Goal: Information Seeking & Learning: Learn about a topic

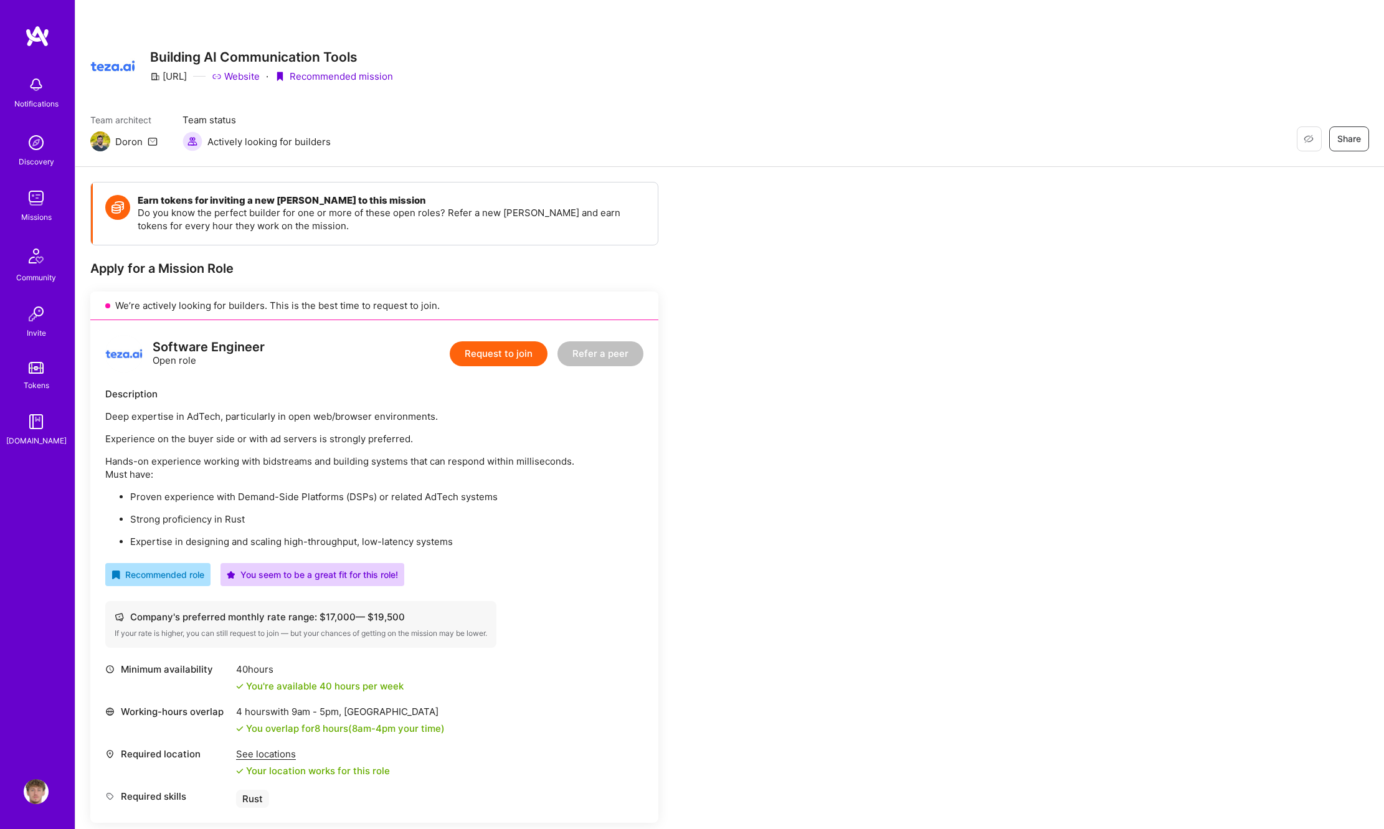
scroll to position [439, 0]
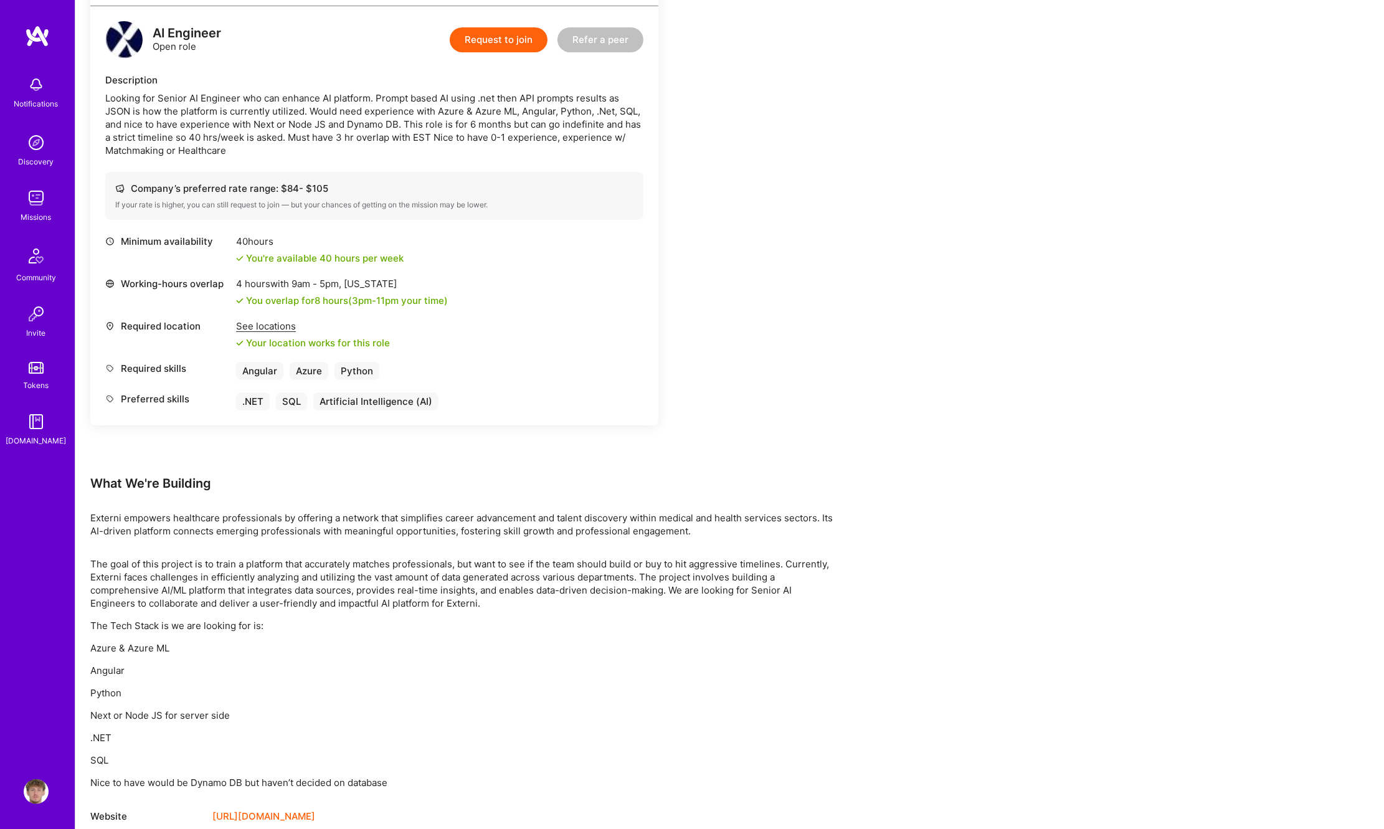
scroll to position [337, 0]
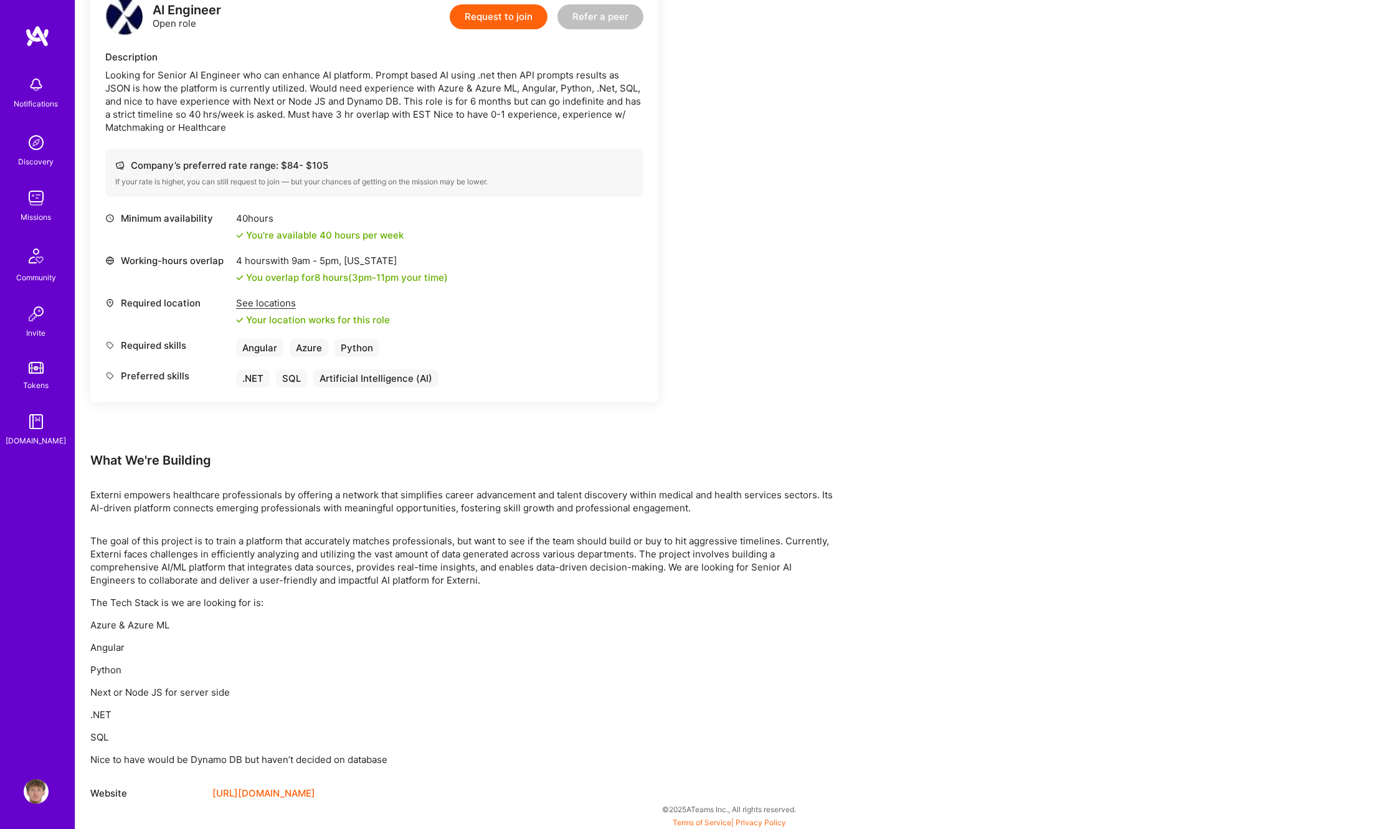
click at [39, 197] on img at bounding box center [36, 198] width 25 height 25
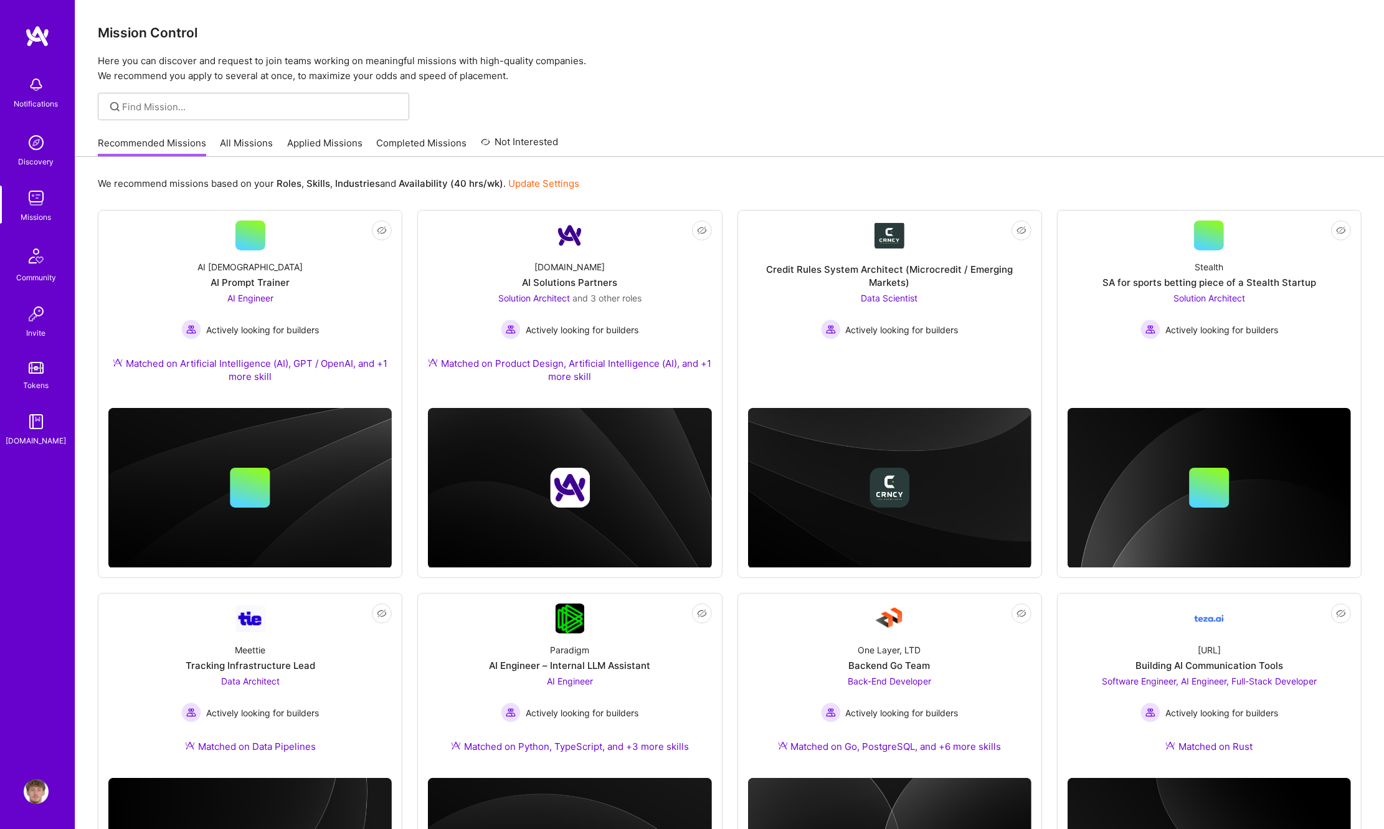
click at [516, 184] on link "Update Settings" at bounding box center [543, 184] width 71 height 12
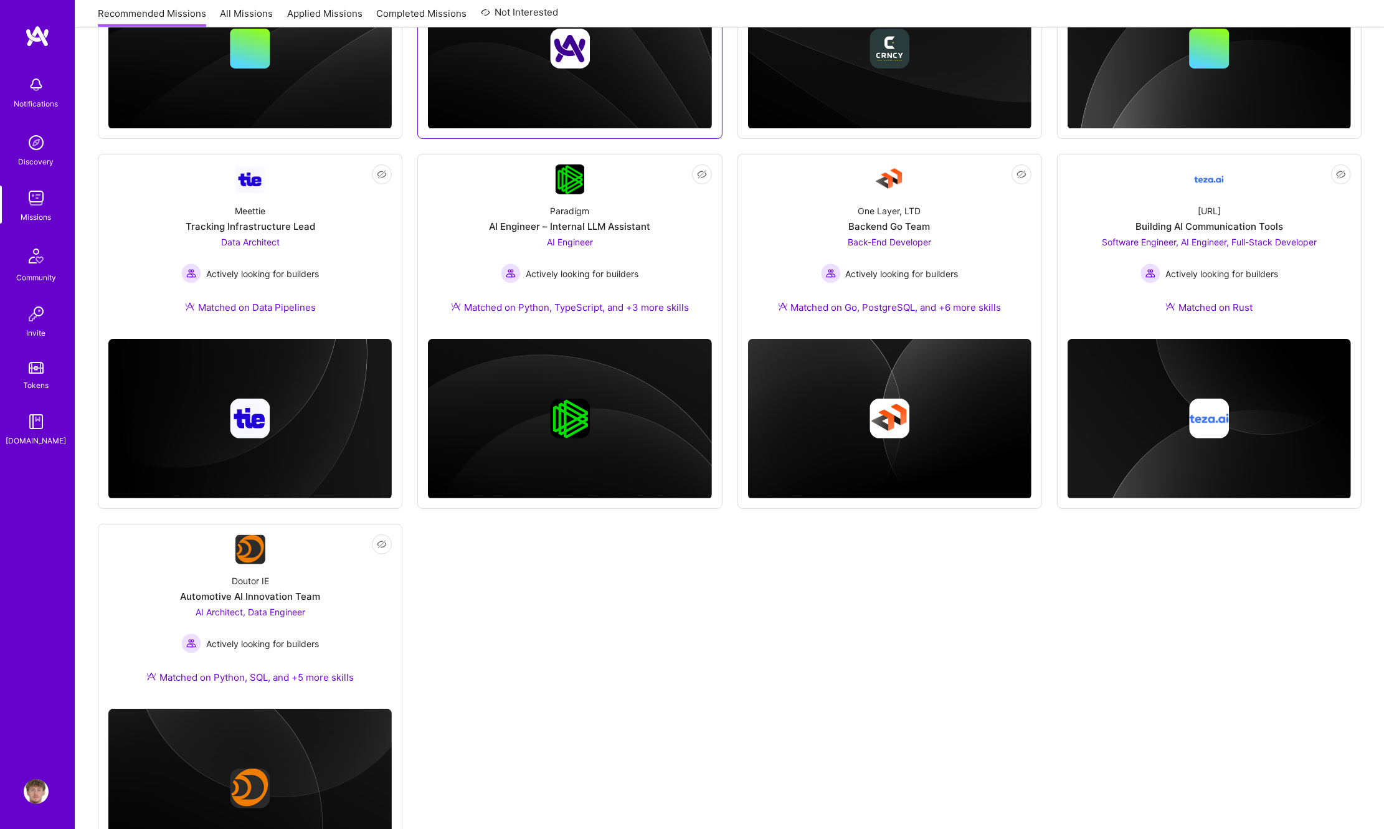
scroll to position [518, 0]
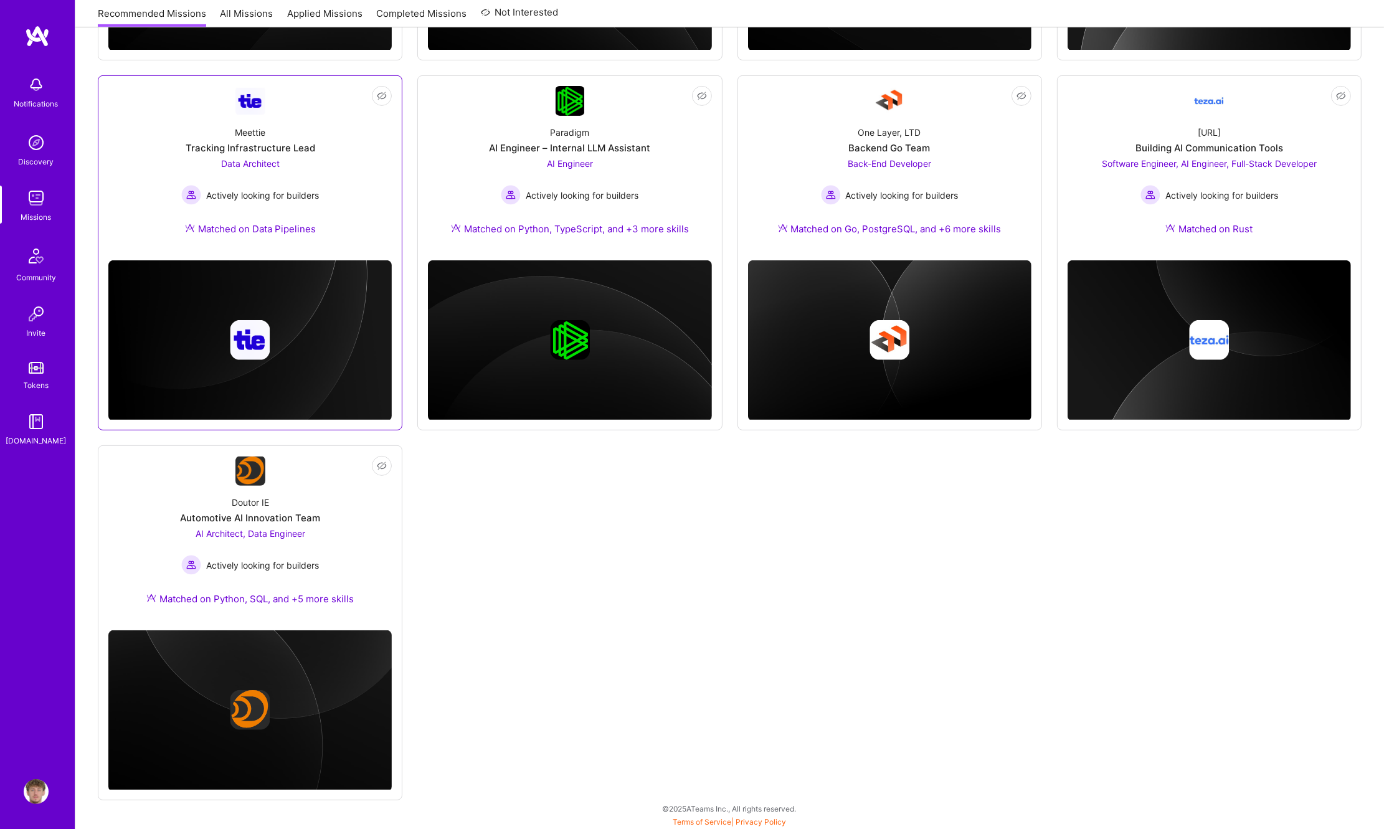
click at [293, 192] on span "Actively looking for builders" at bounding box center [262, 195] width 113 height 13
click at [278, 513] on div "Automotive AI Innovation Team" at bounding box center [250, 517] width 140 height 13
click at [1210, 191] on span "Actively looking for builders" at bounding box center [1222, 195] width 113 height 13
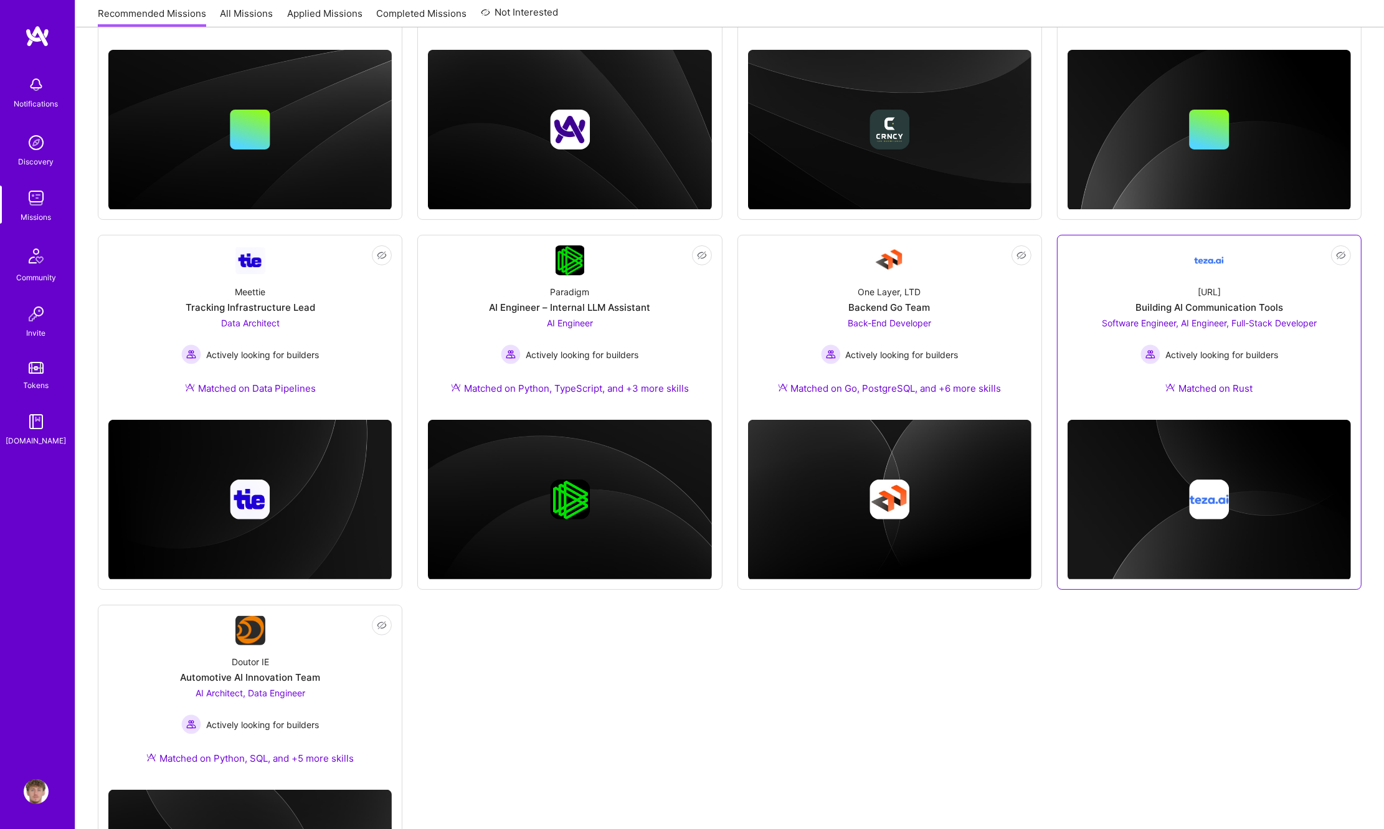
scroll to position [341, 0]
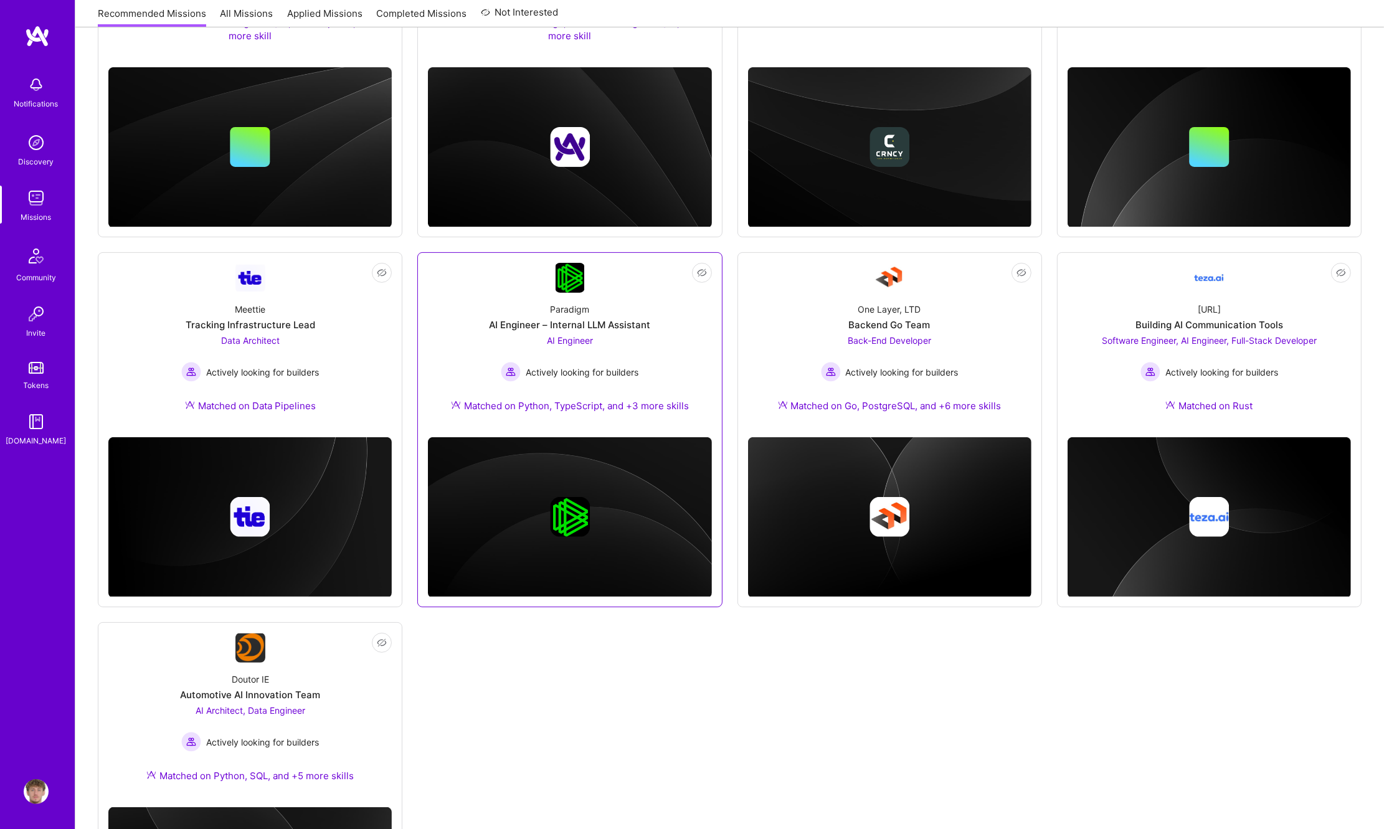
click at [624, 359] on div "AI Engineer Actively looking for builders" at bounding box center [570, 358] width 138 height 48
click at [761, 372] on div "One Layer, LTD Backend Go Team Back-End Developer Actively looking for builders…" at bounding box center [889, 360] width 283 height 135
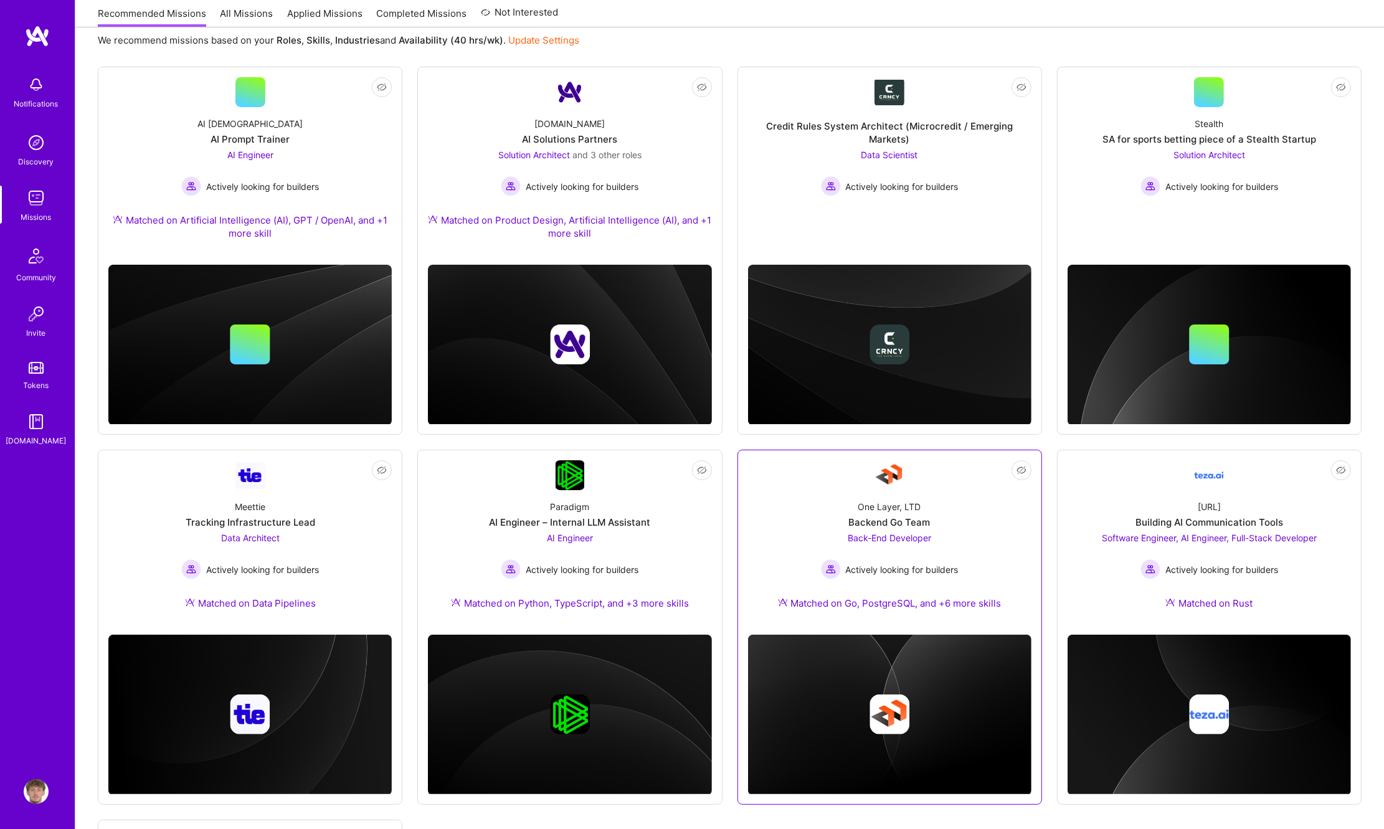
scroll to position [122, 0]
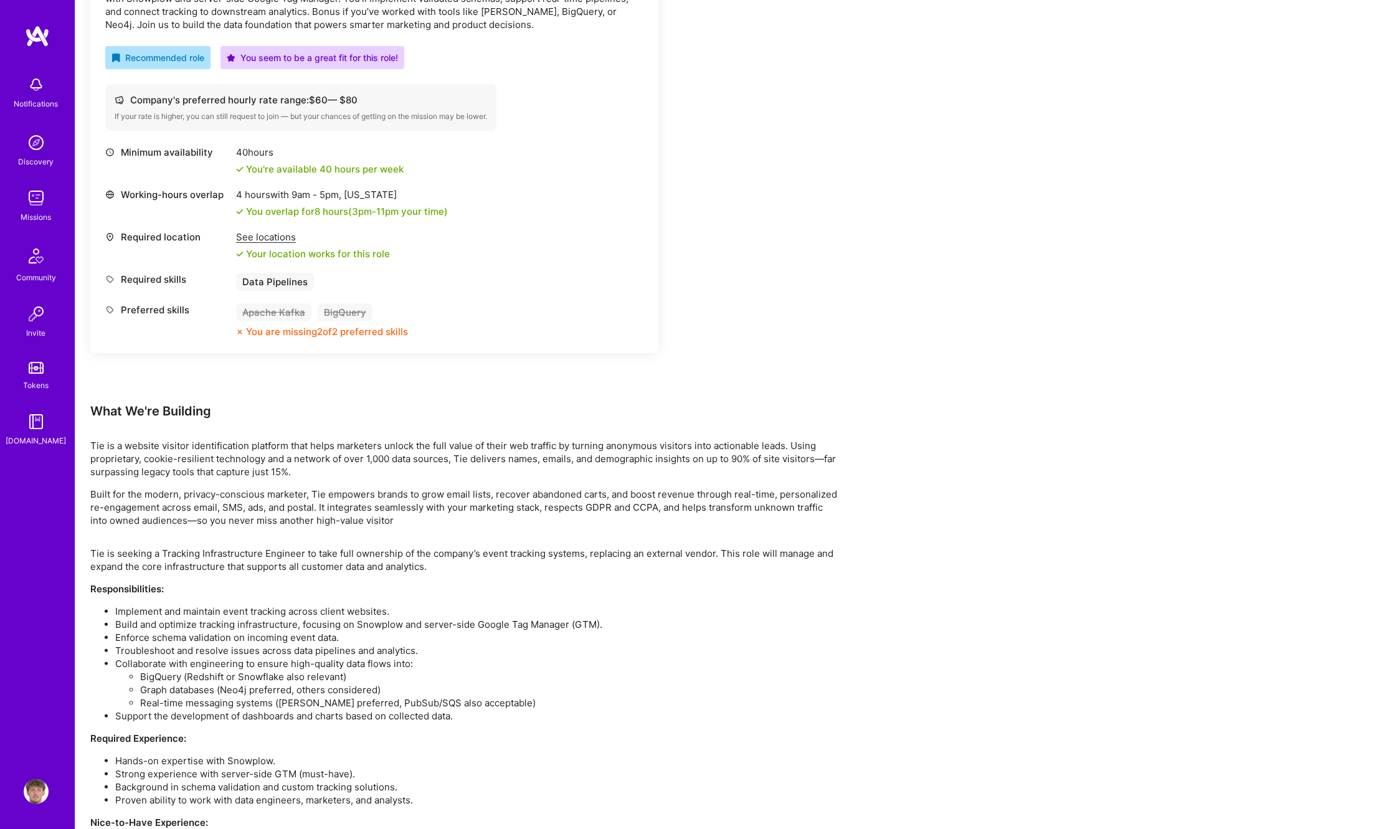
scroll to position [543, 0]
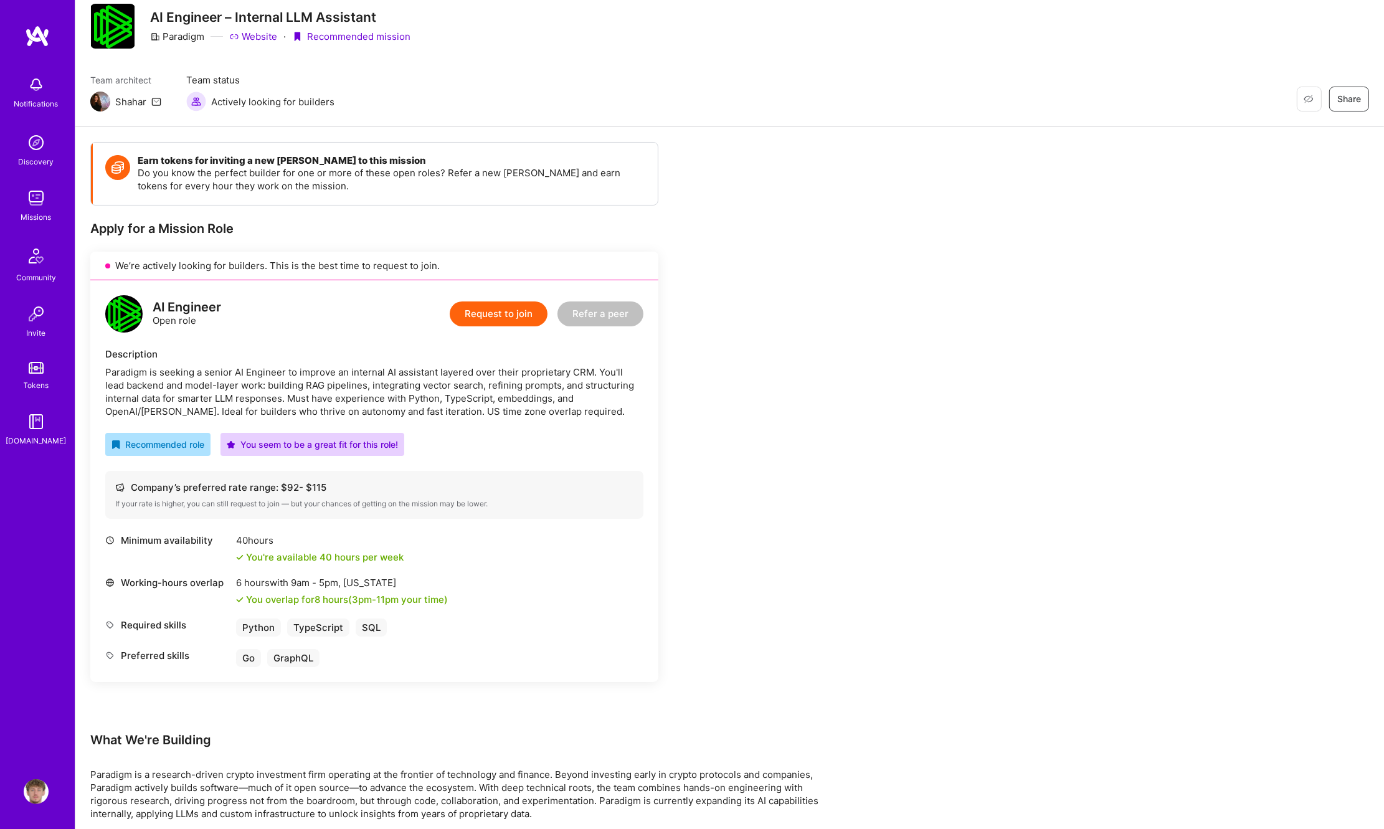
scroll to position [42, 0]
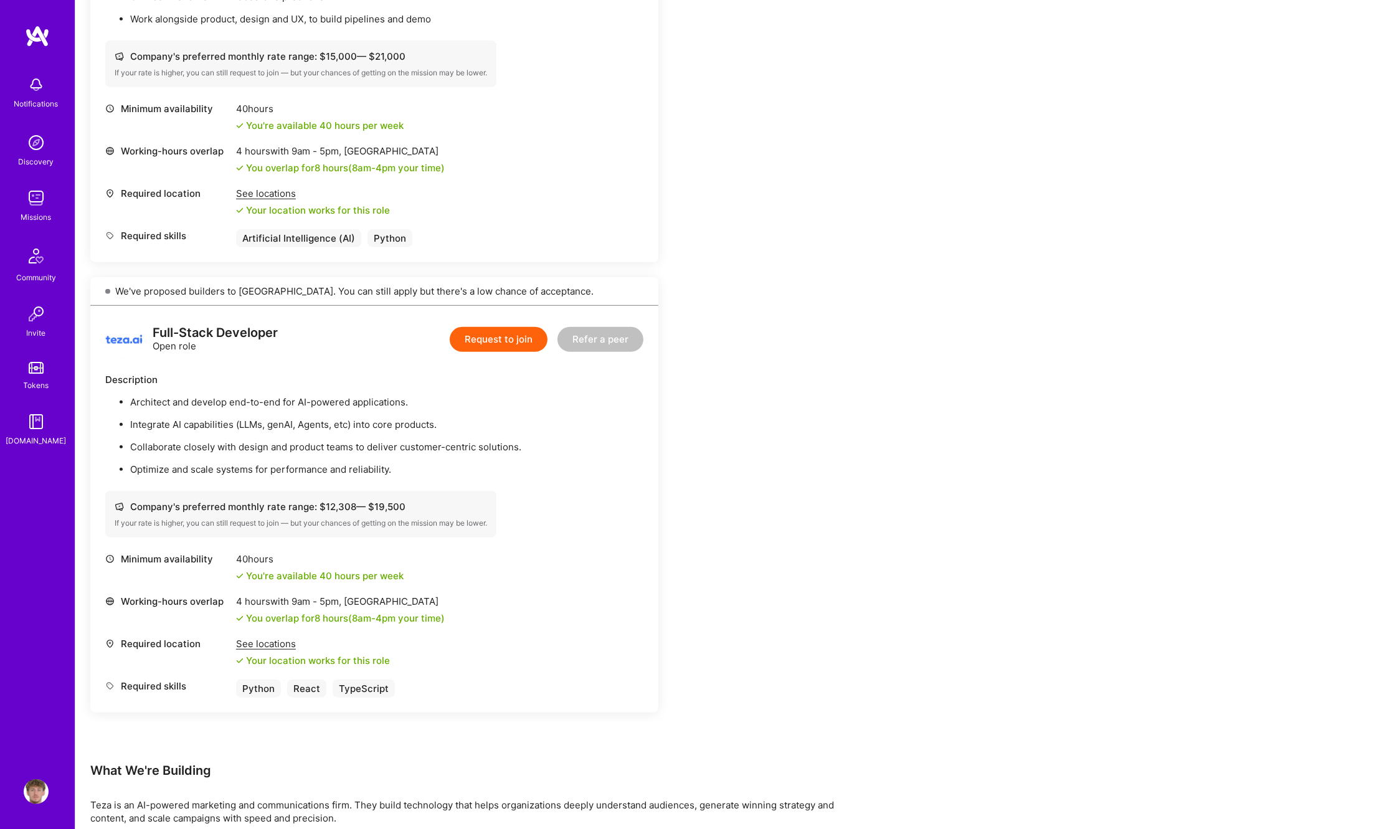
scroll to position [995, 0]
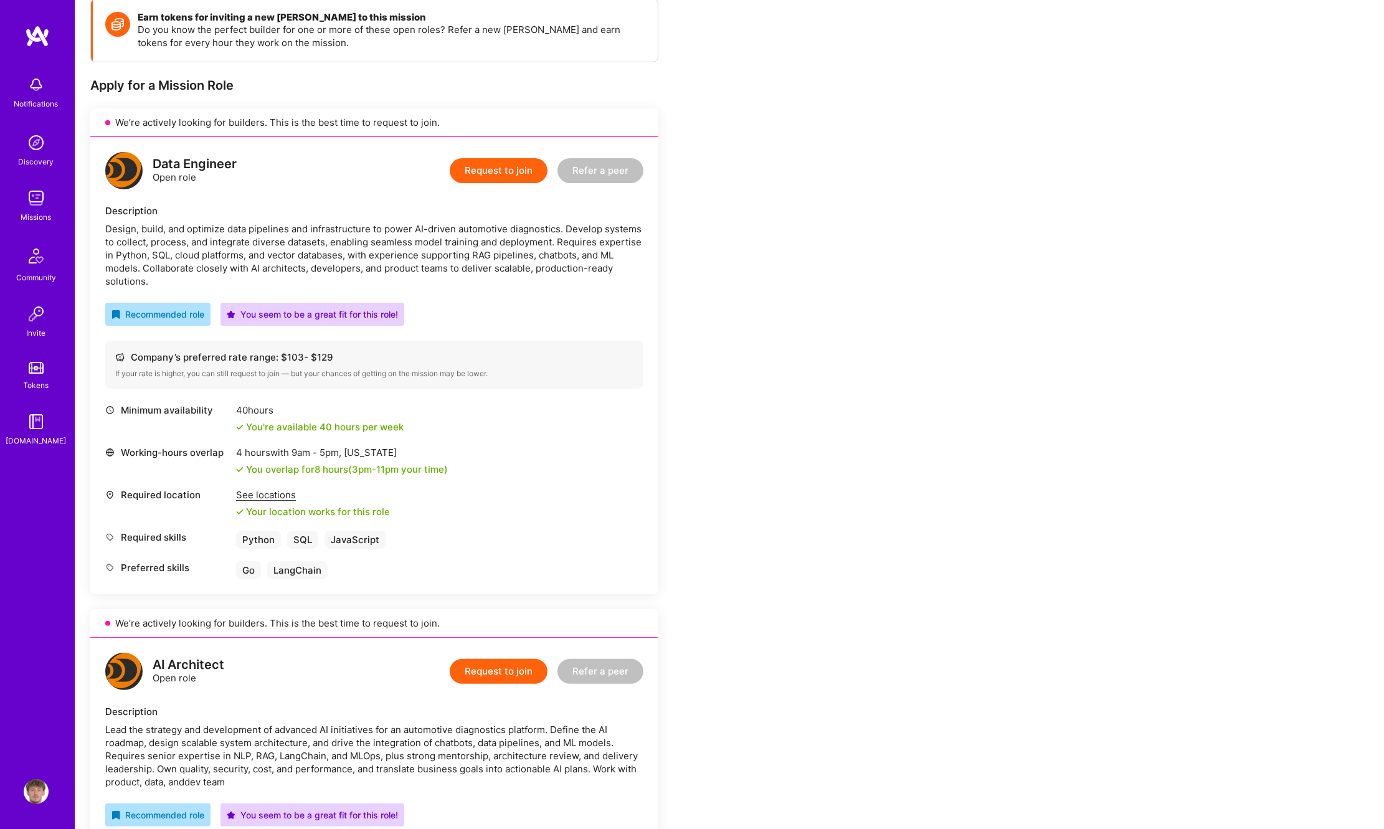
scroll to position [318, 0]
